Goal: Find specific page/section: Find specific page/section

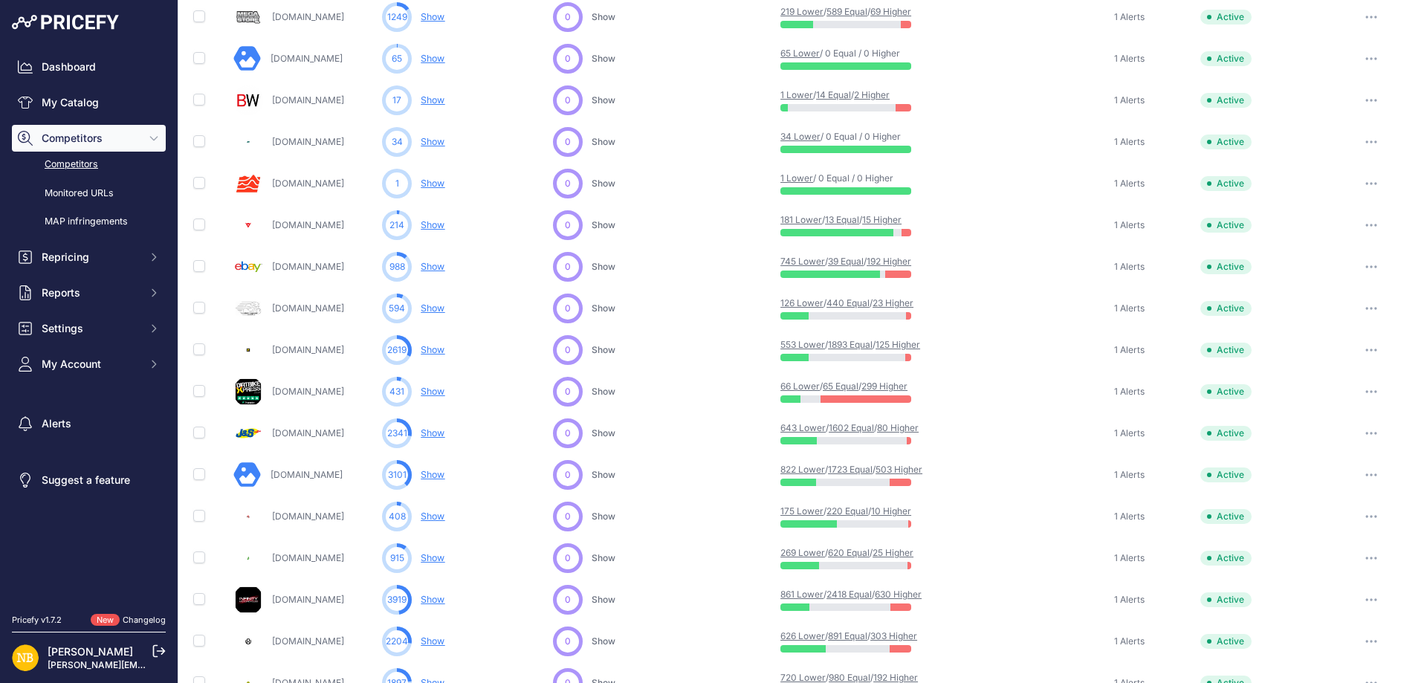
scroll to position [570, 0]
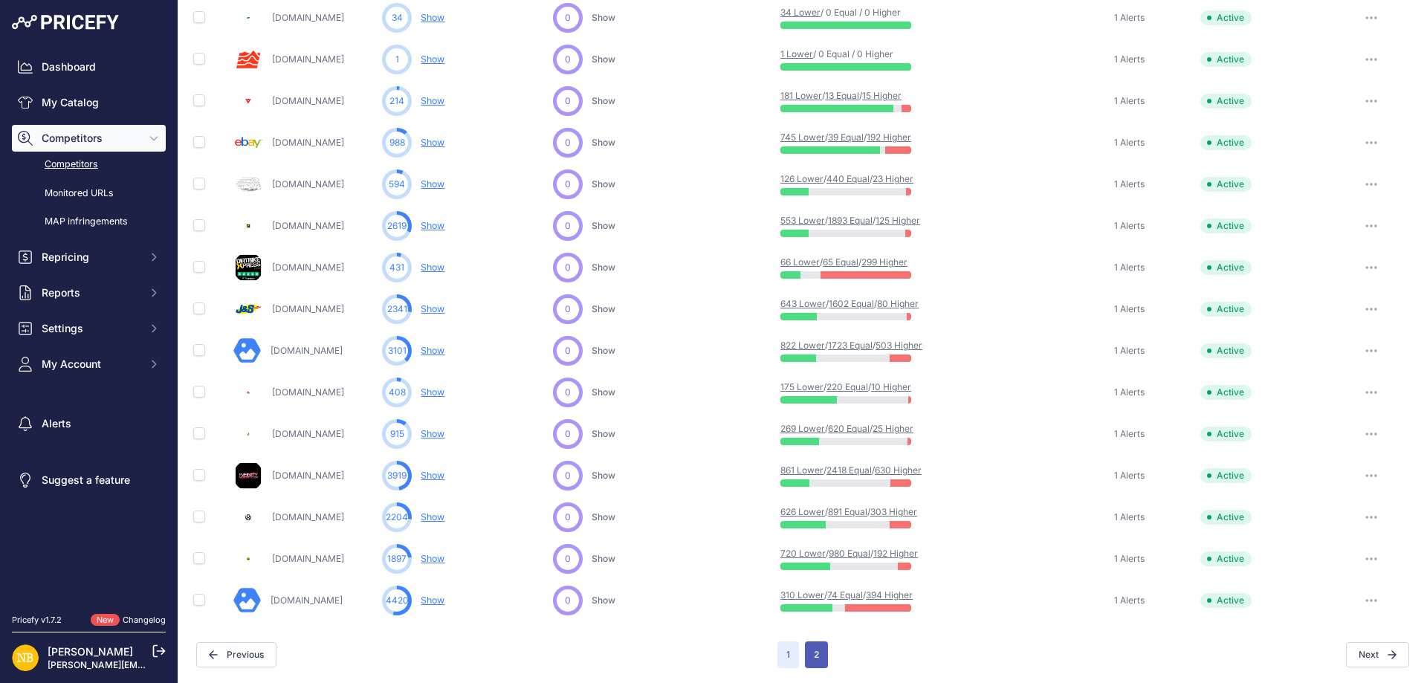
click at [815, 656] on button "2" at bounding box center [816, 655] width 23 height 27
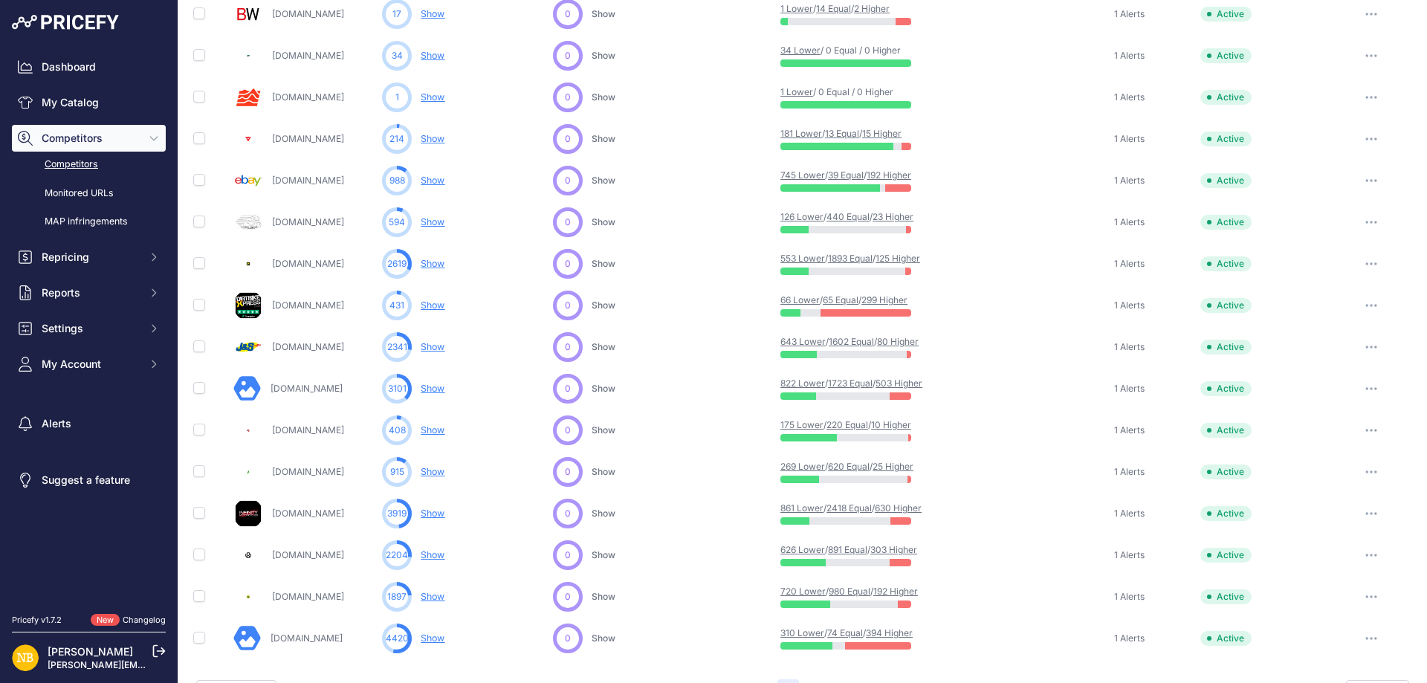
scroll to position [608, 0]
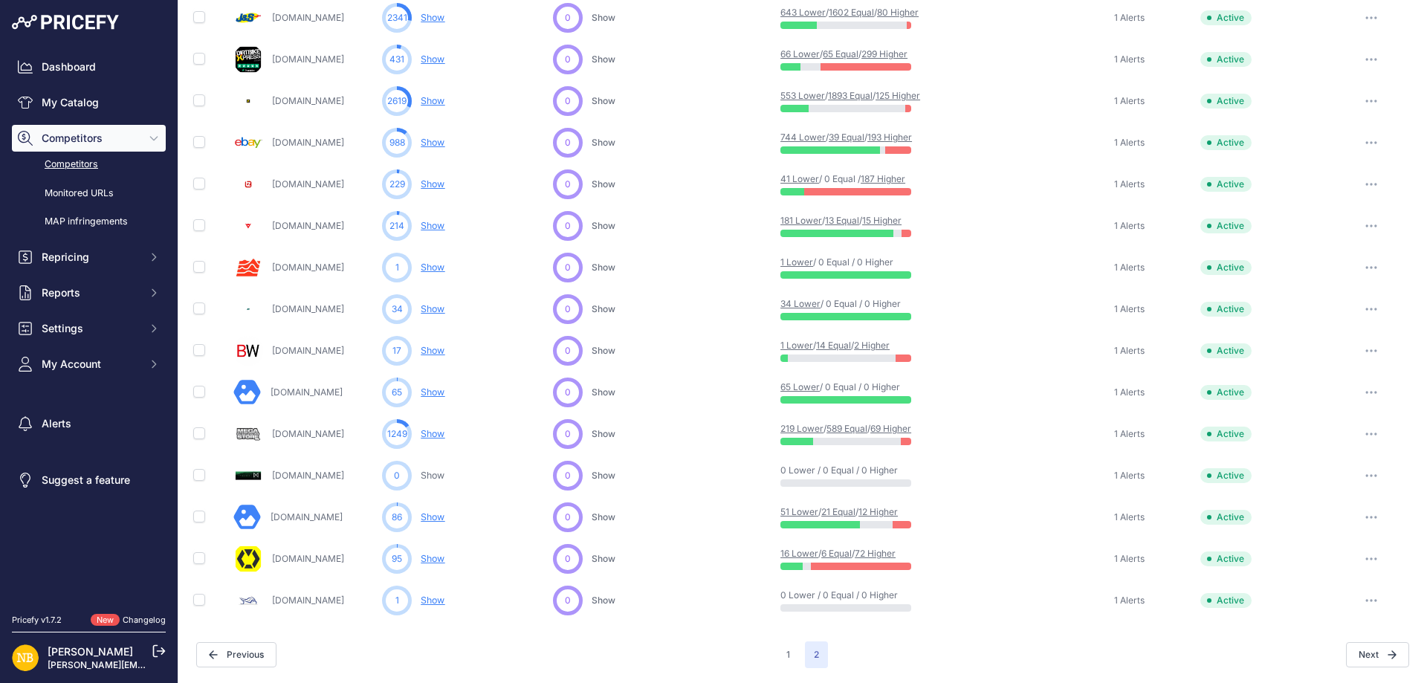
scroll to position [487, 0]
click at [780, 657] on button "1" at bounding box center [789, 655] width 22 height 27
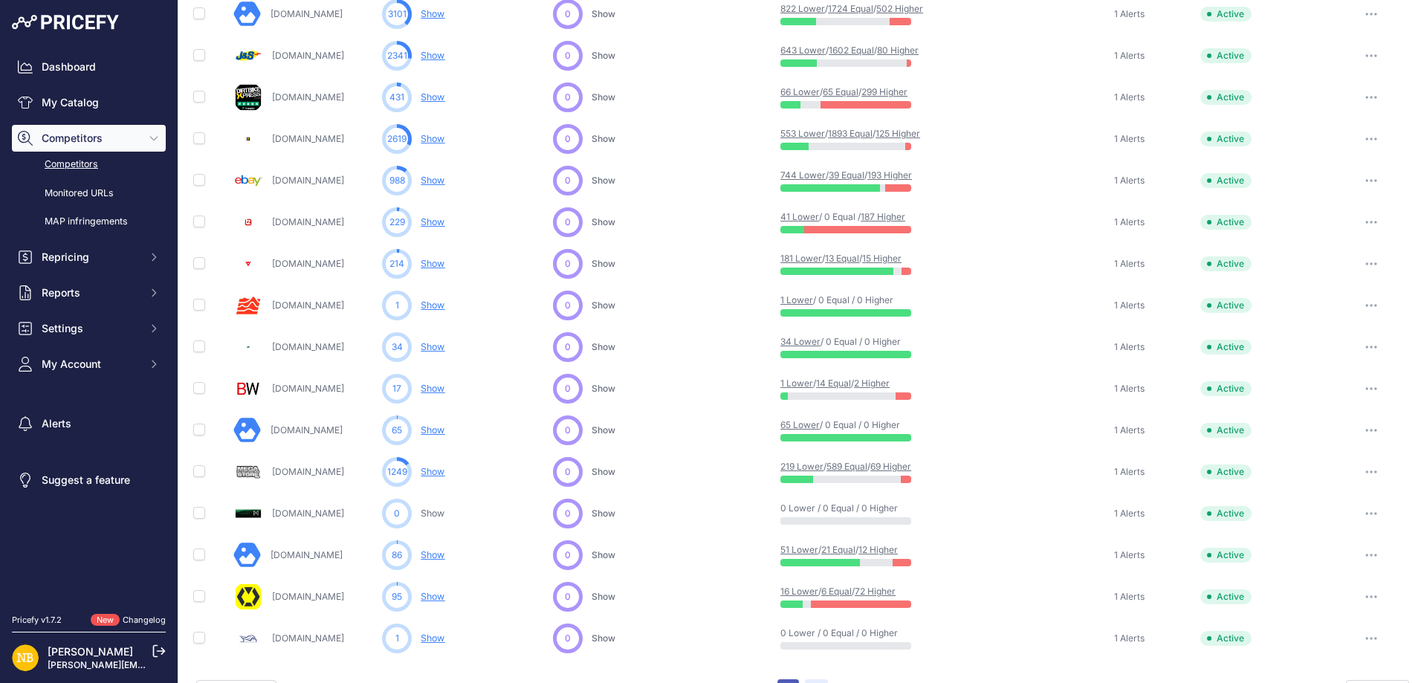
scroll to position [525, 0]
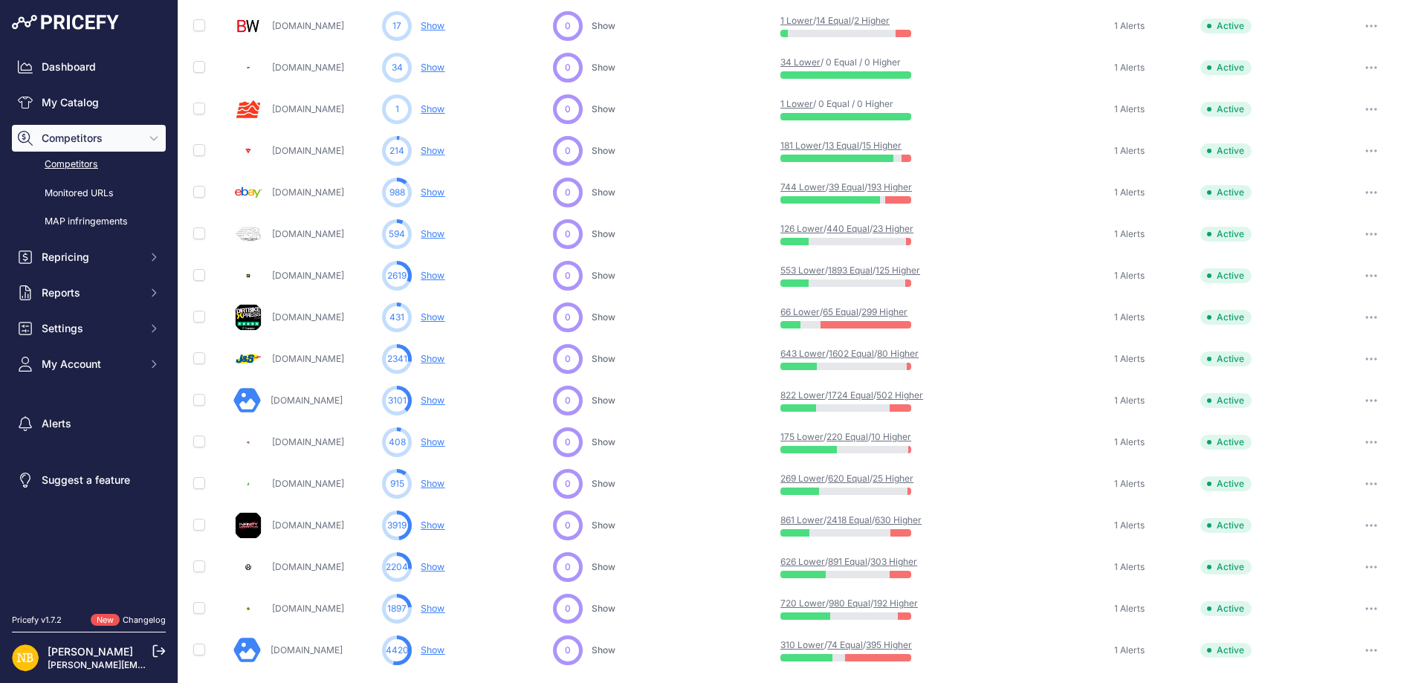
scroll to position [570, 0]
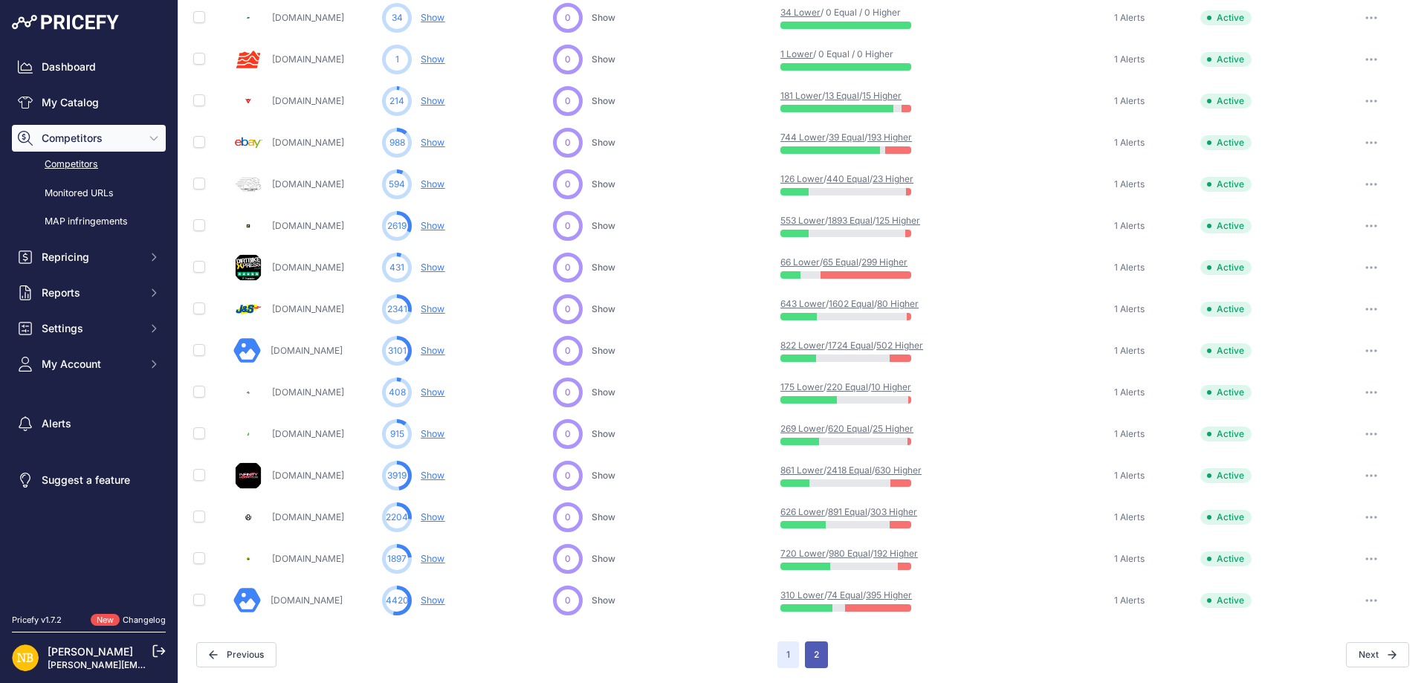
click at [815, 655] on button "2" at bounding box center [816, 655] width 23 height 27
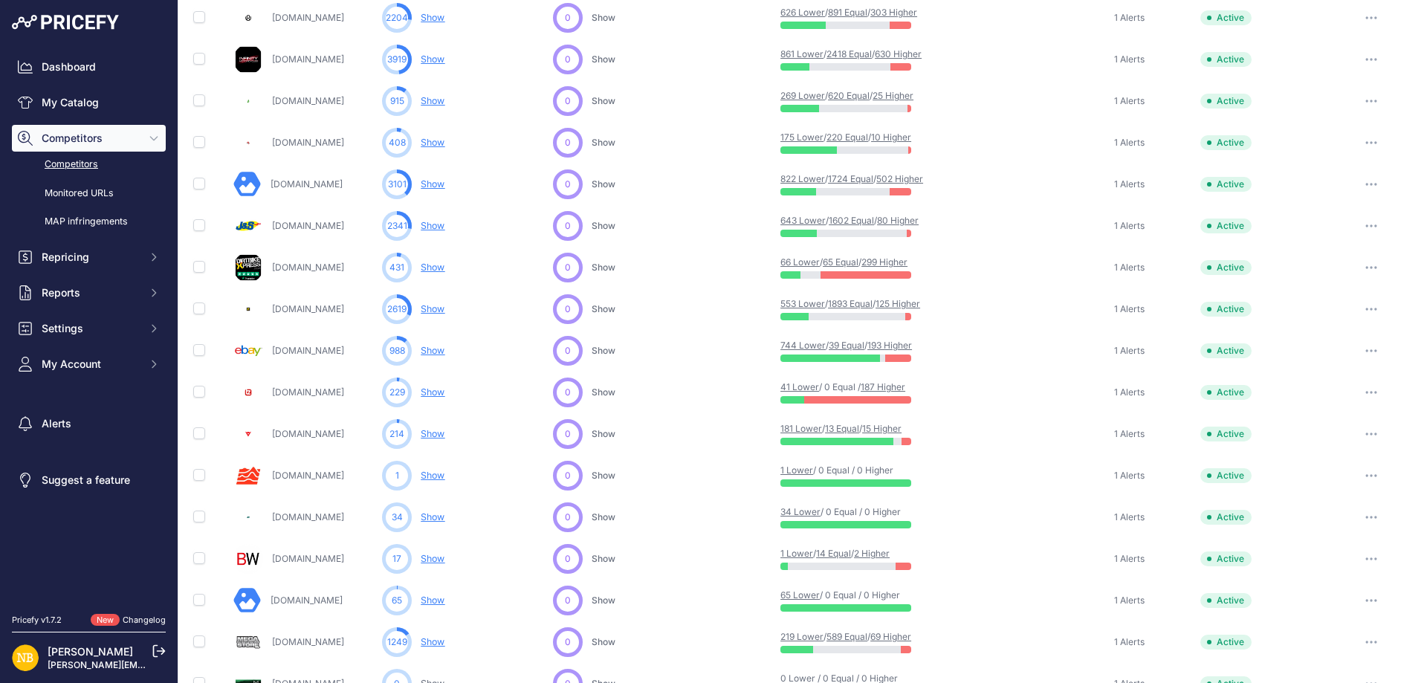
scroll to position [190, 0]
